Goal: Find specific page/section: Find specific page/section

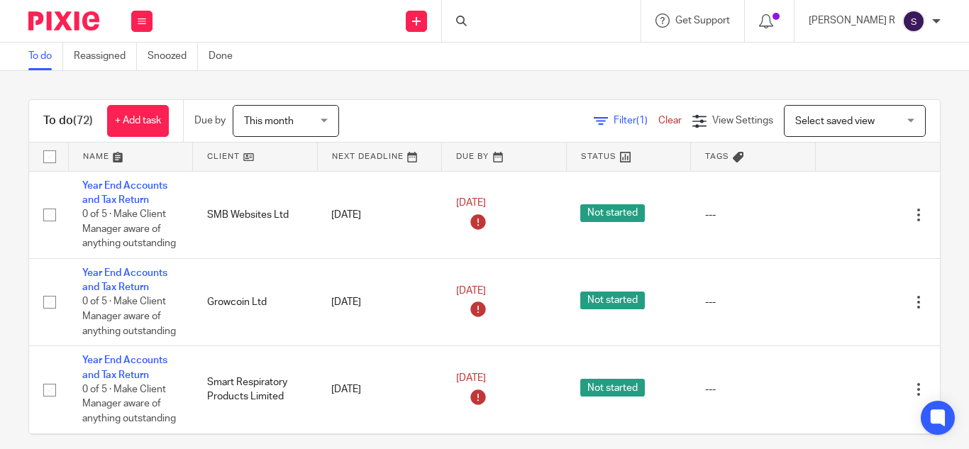
click at [539, 23] on div at bounding box center [541, 21] width 199 height 42
click at [539, 23] on input "Search" at bounding box center [534, 23] width 128 height 13
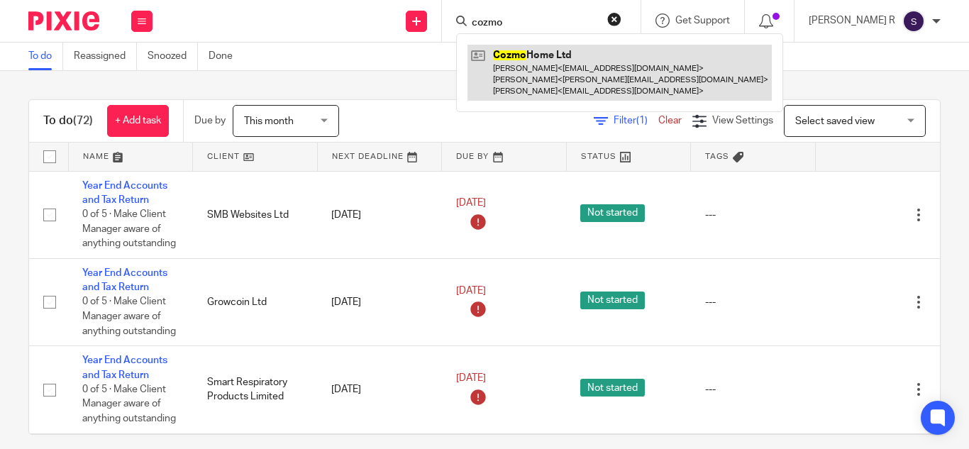
type input "cozmo"
click at [573, 81] on link at bounding box center [620, 73] width 304 height 56
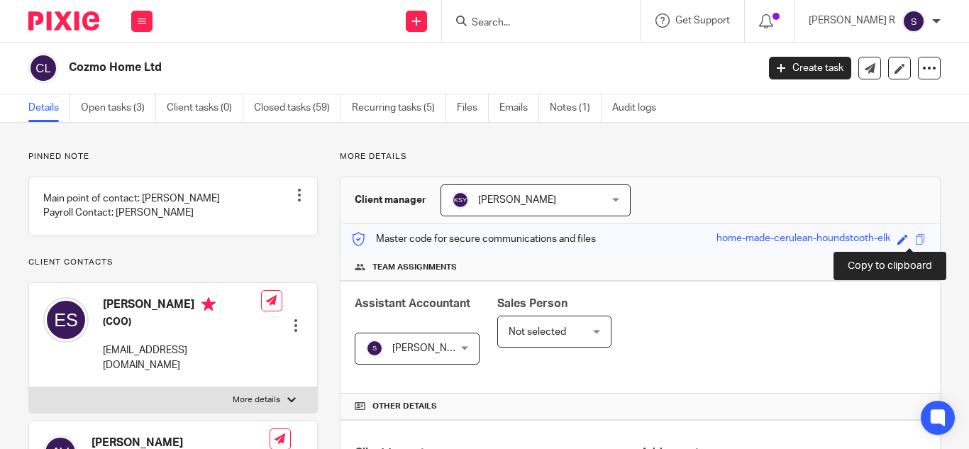
click at [915, 238] on span at bounding box center [920, 239] width 11 height 11
click at [534, 21] on input "Search" at bounding box center [534, 23] width 128 height 13
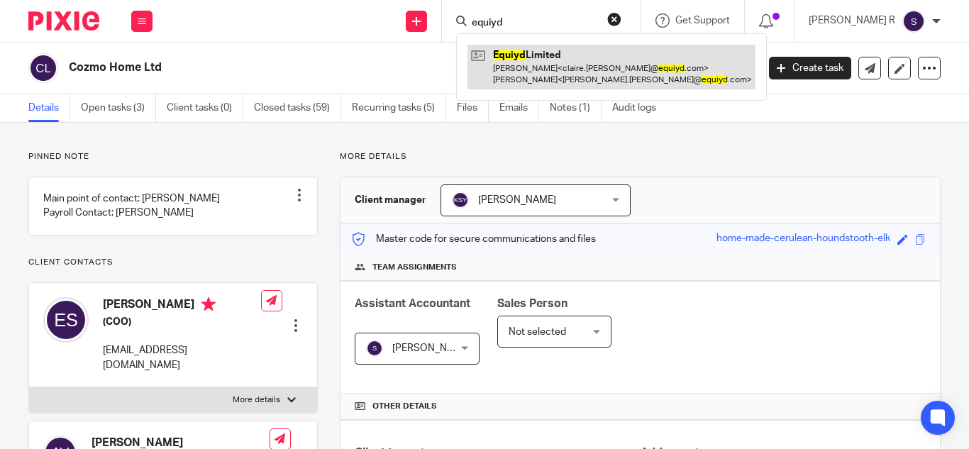
type input "equiyd"
click at [595, 74] on link at bounding box center [612, 67] width 288 height 44
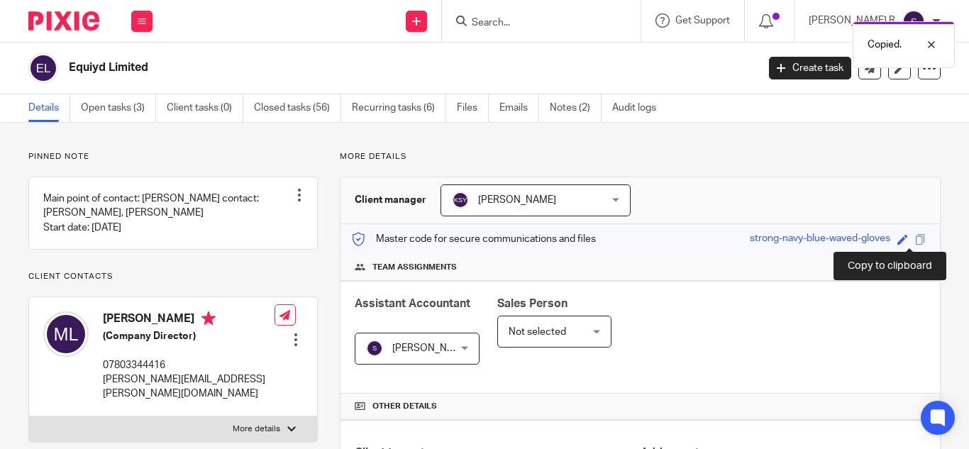
click at [915, 239] on span at bounding box center [920, 239] width 11 height 11
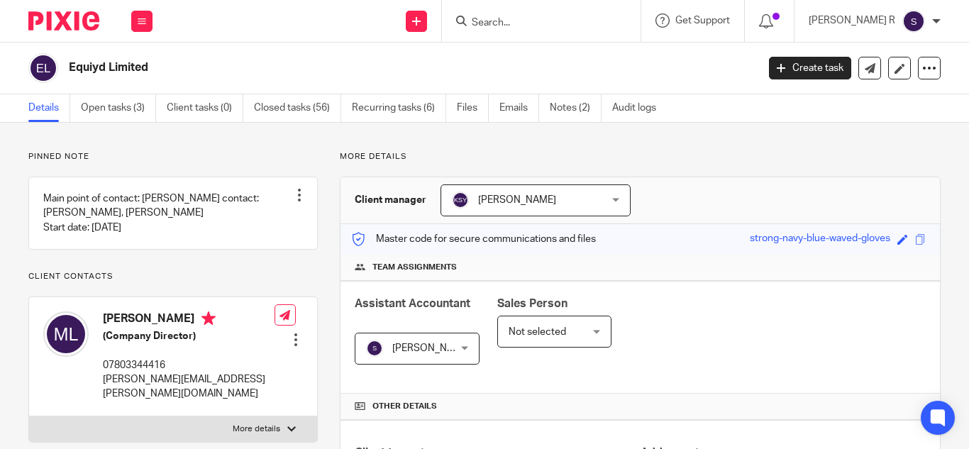
click at [548, 13] on form at bounding box center [545, 21] width 151 height 18
click at [550, 19] on input "Search" at bounding box center [534, 23] width 128 height 13
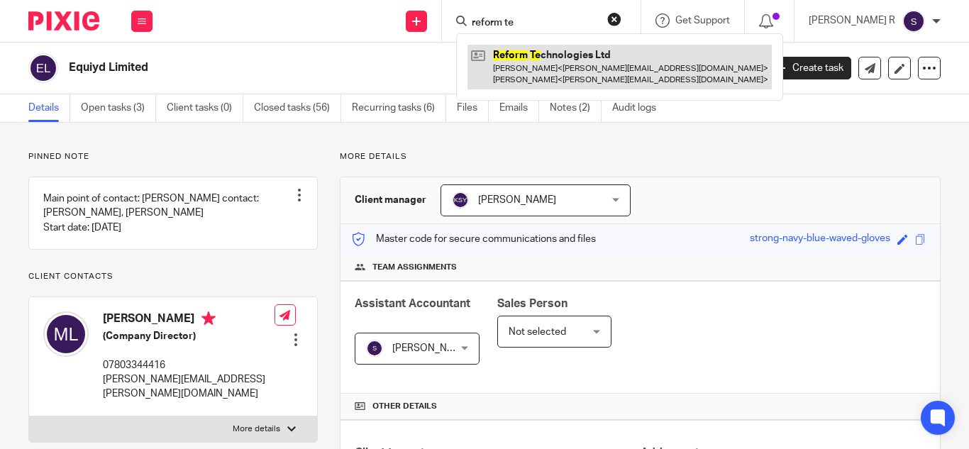
type input "reform te"
click at [575, 75] on link at bounding box center [620, 67] width 304 height 44
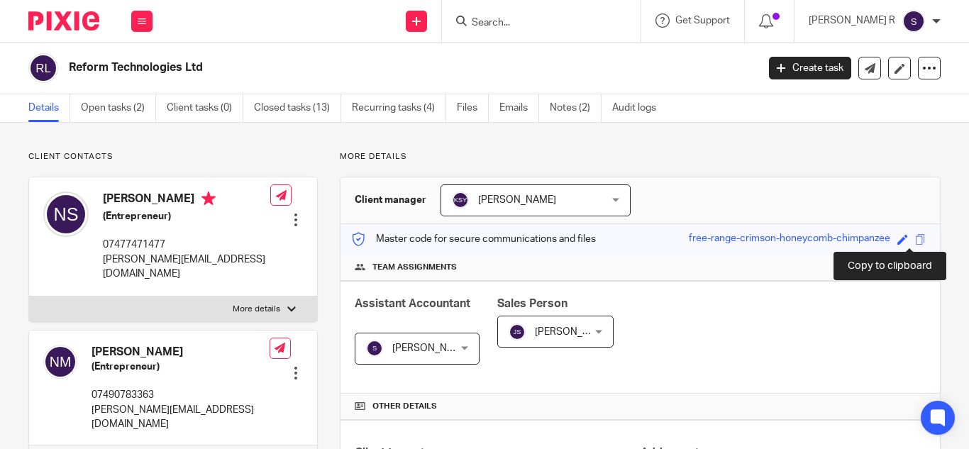
click at [915, 237] on span at bounding box center [920, 239] width 11 height 11
